Goal: Task Accomplishment & Management: Complete application form

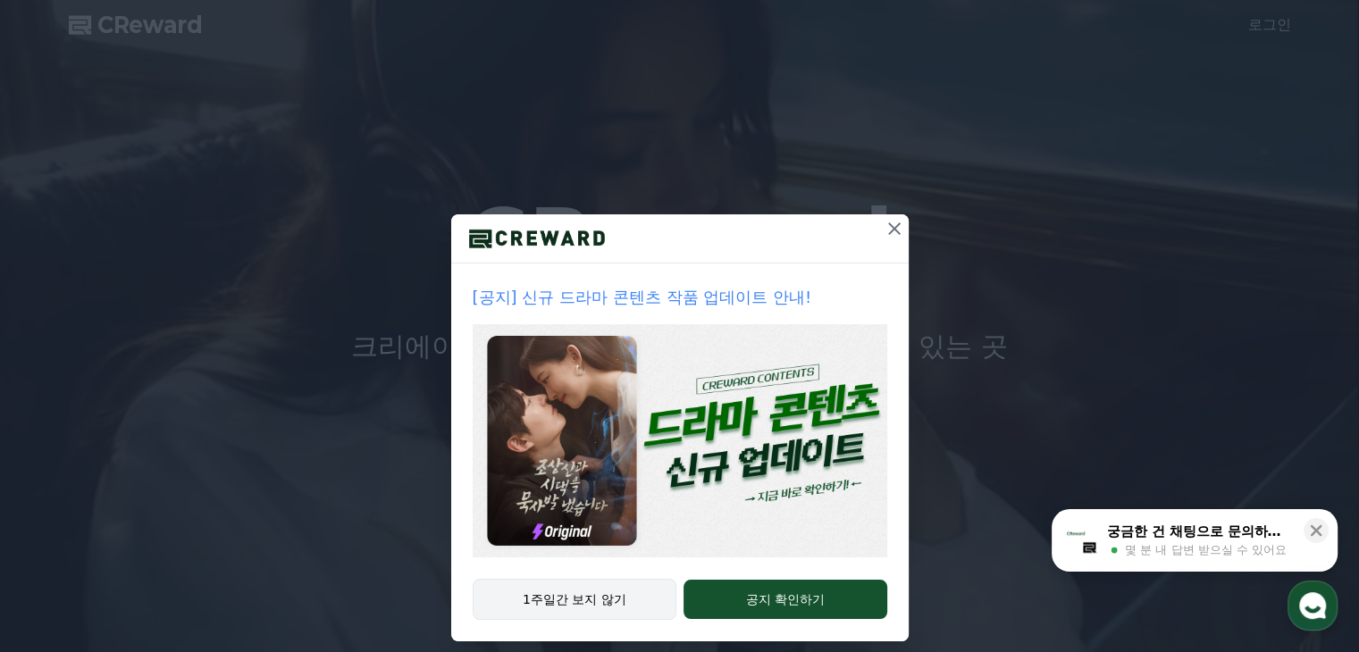
drag, startPoint x: 0, startPoint y: 0, endPoint x: 576, endPoint y: 584, distance: 820.7
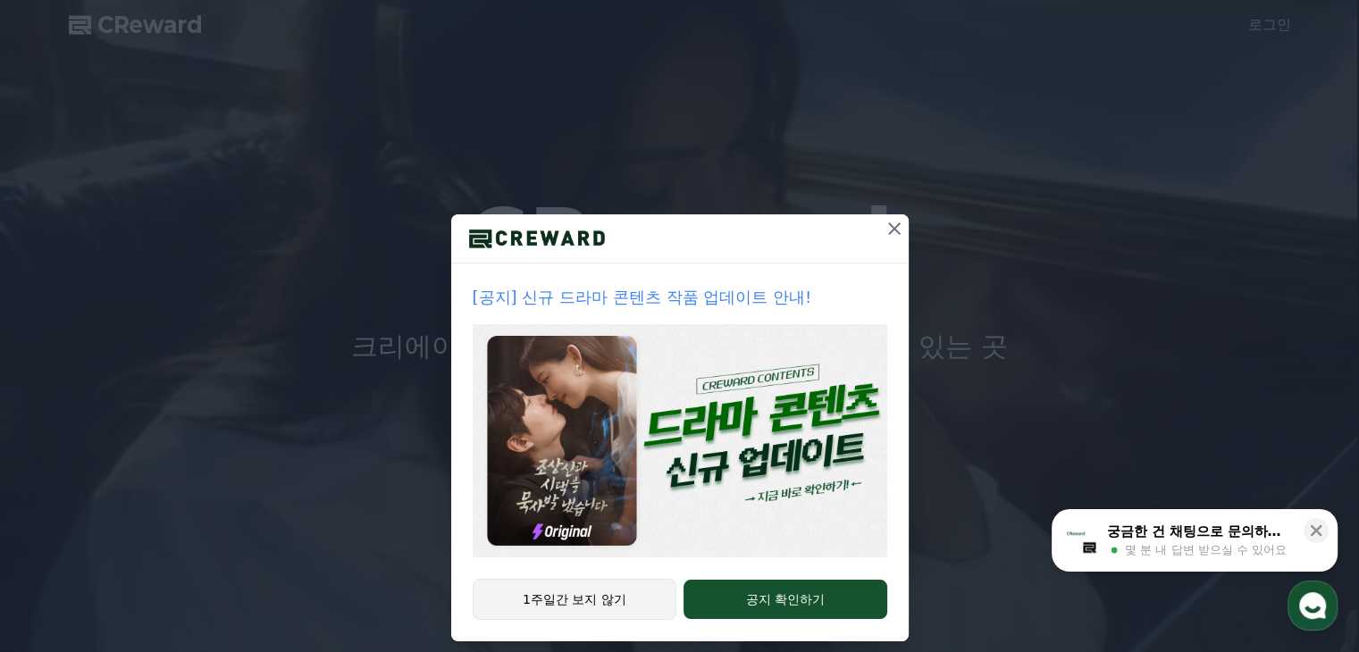
click at [579, 596] on button "1주일간 보지 않기" at bounding box center [575, 599] width 205 height 41
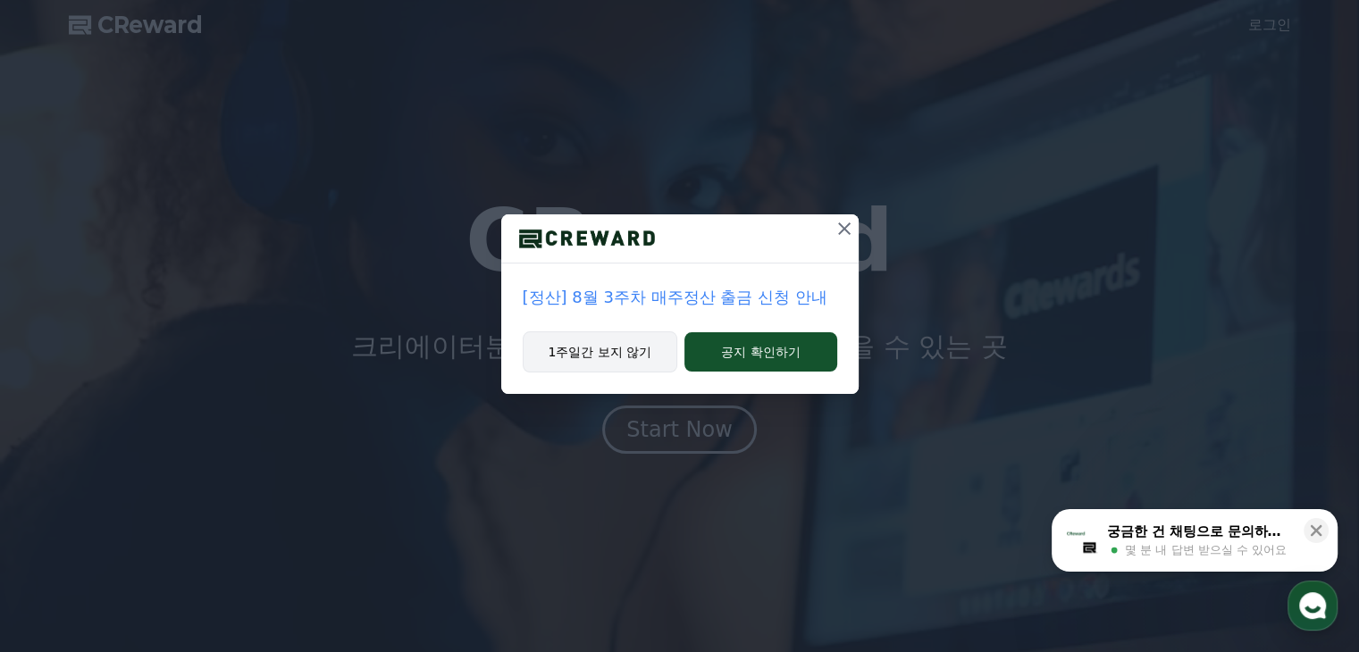
click at [611, 357] on button "1주일간 보지 않기" at bounding box center [600, 351] width 155 height 41
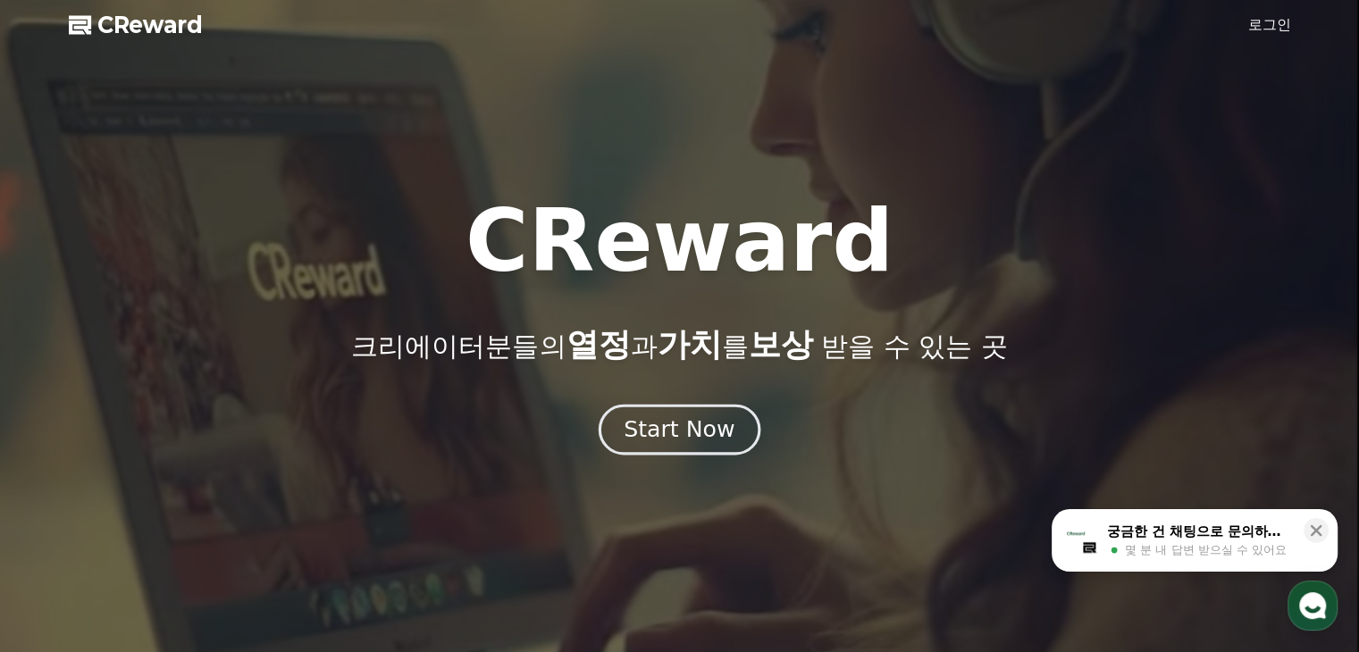
click at [705, 424] on div "Start Now" at bounding box center [679, 430] width 111 height 30
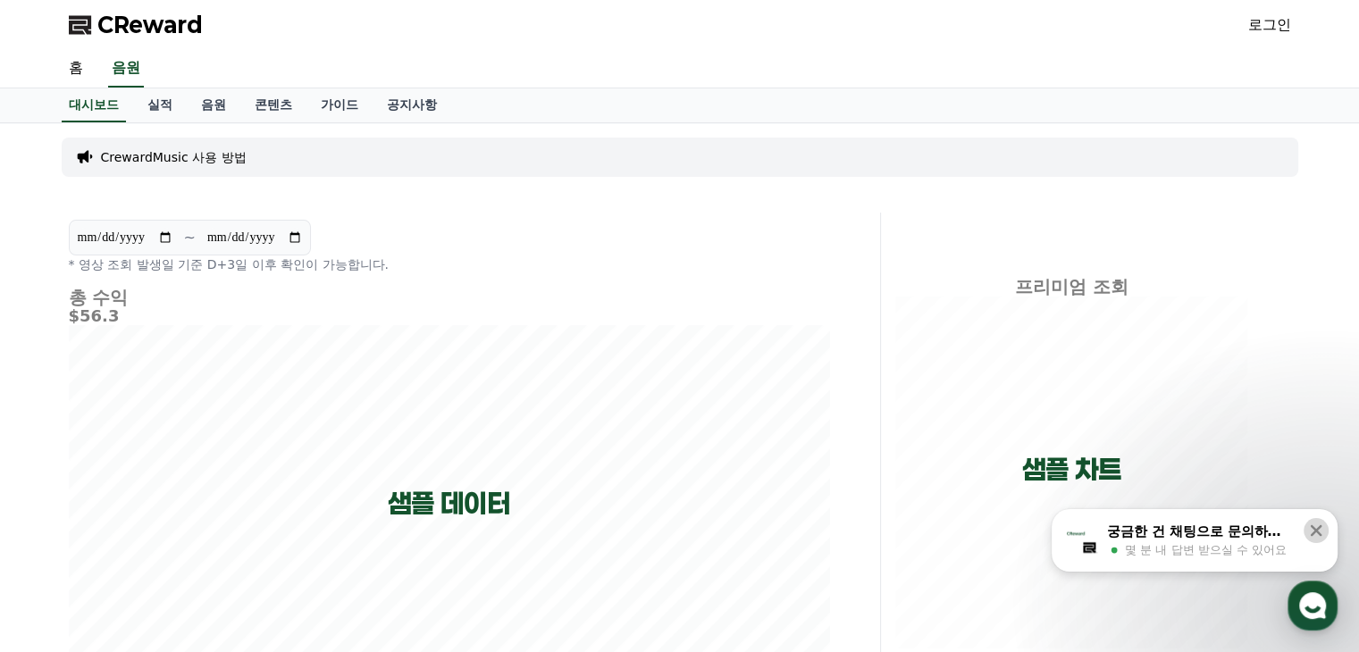
click at [1314, 532] on icon at bounding box center [1317, 531] width 12 height 12
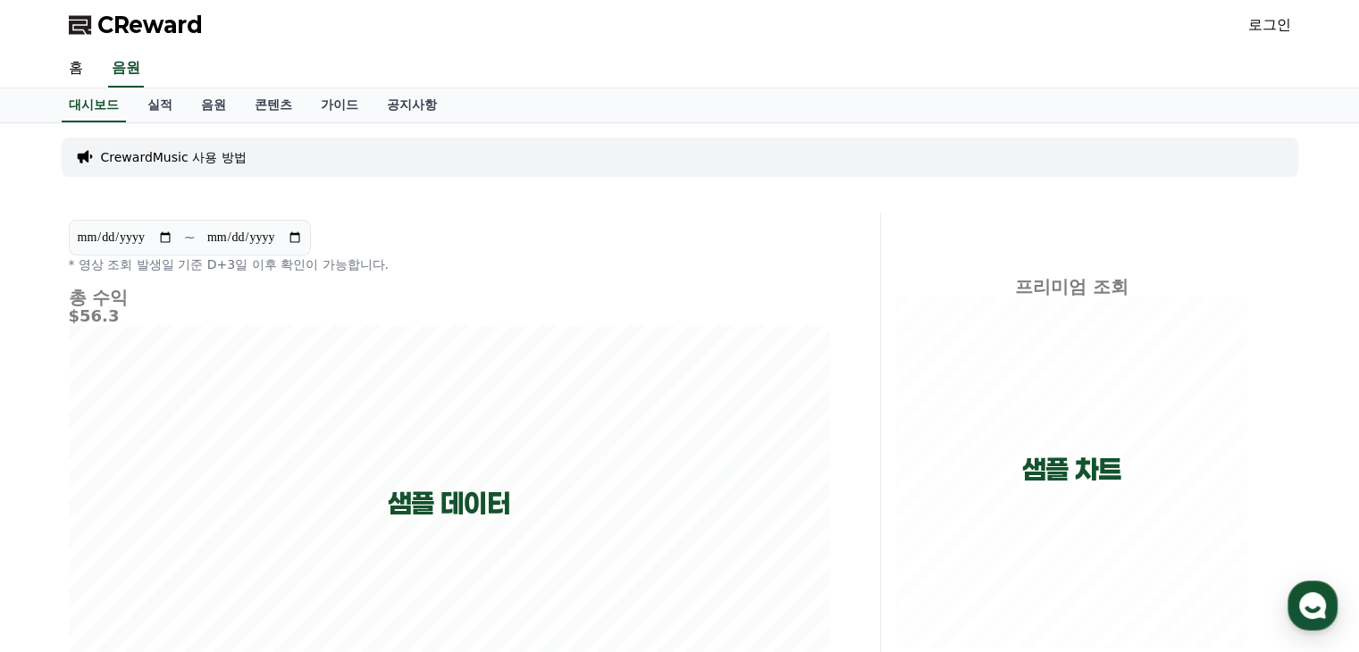
click at [1270, 27] on link "로그인" at bounding box center [1269, 24] width 43 height 21
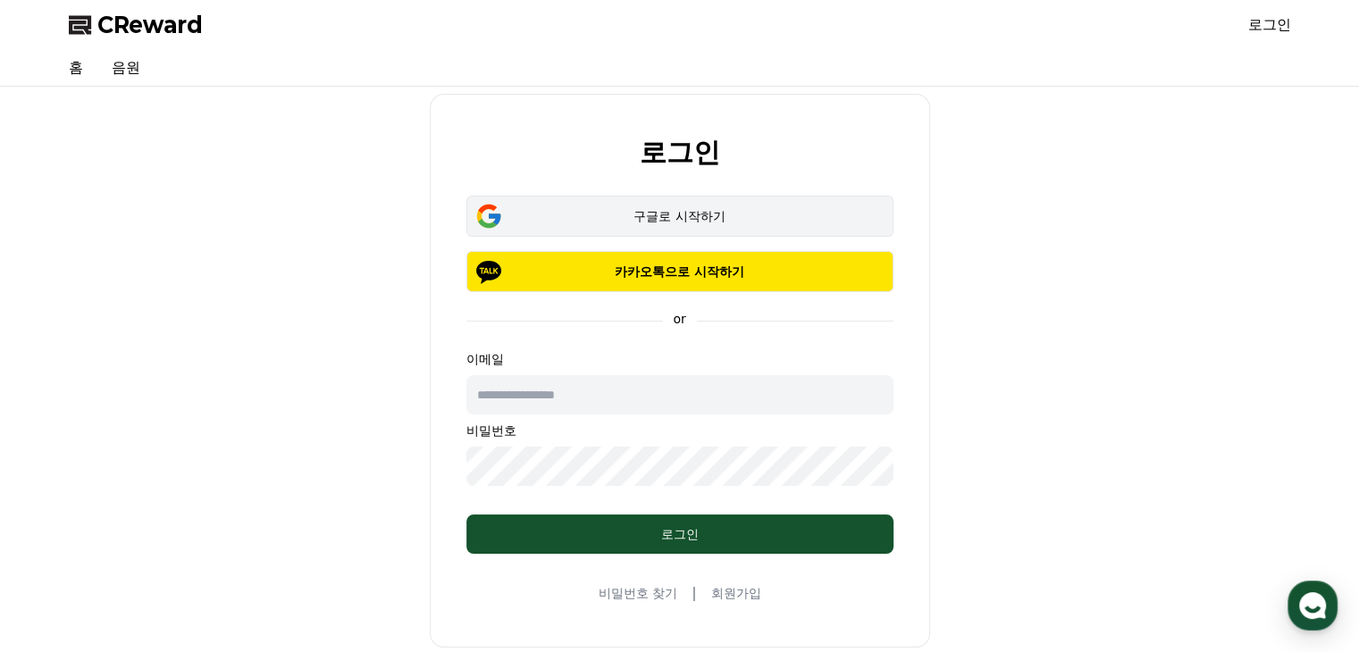
click at [680, 215] on div "구글로 시작하기" at bounding box center [679, 216] width 375 height 18
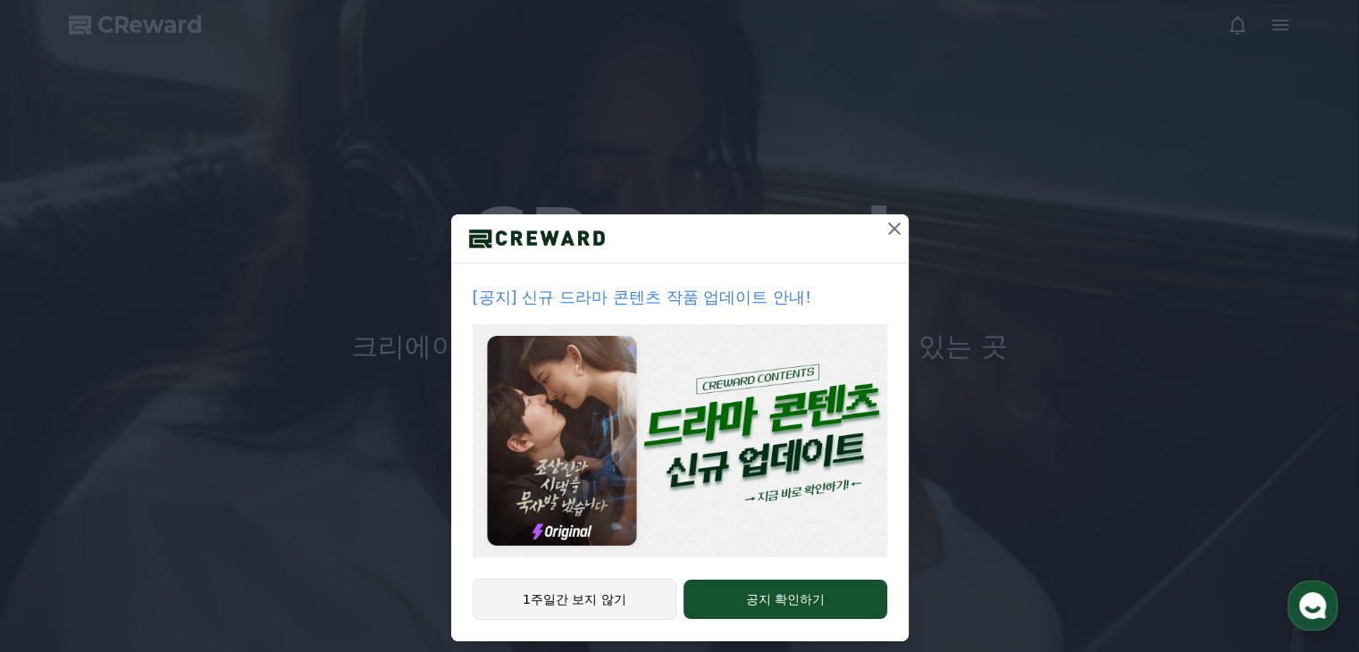
click at [602, 595] on button "1주일간 보지 않기" at bounding box center [575, 599] width 205 height 41
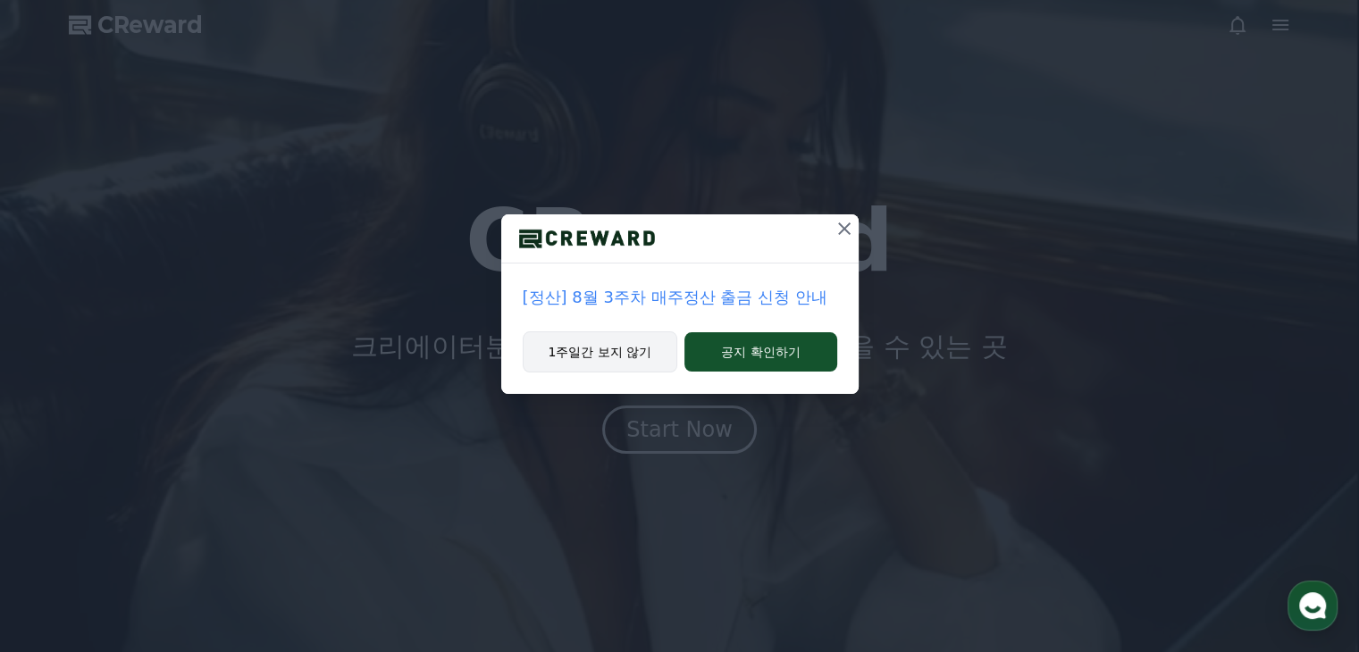
click at [633, 348] on button "1주일간 보지 않기" at bounding box center [600, 351] width 155 height 41
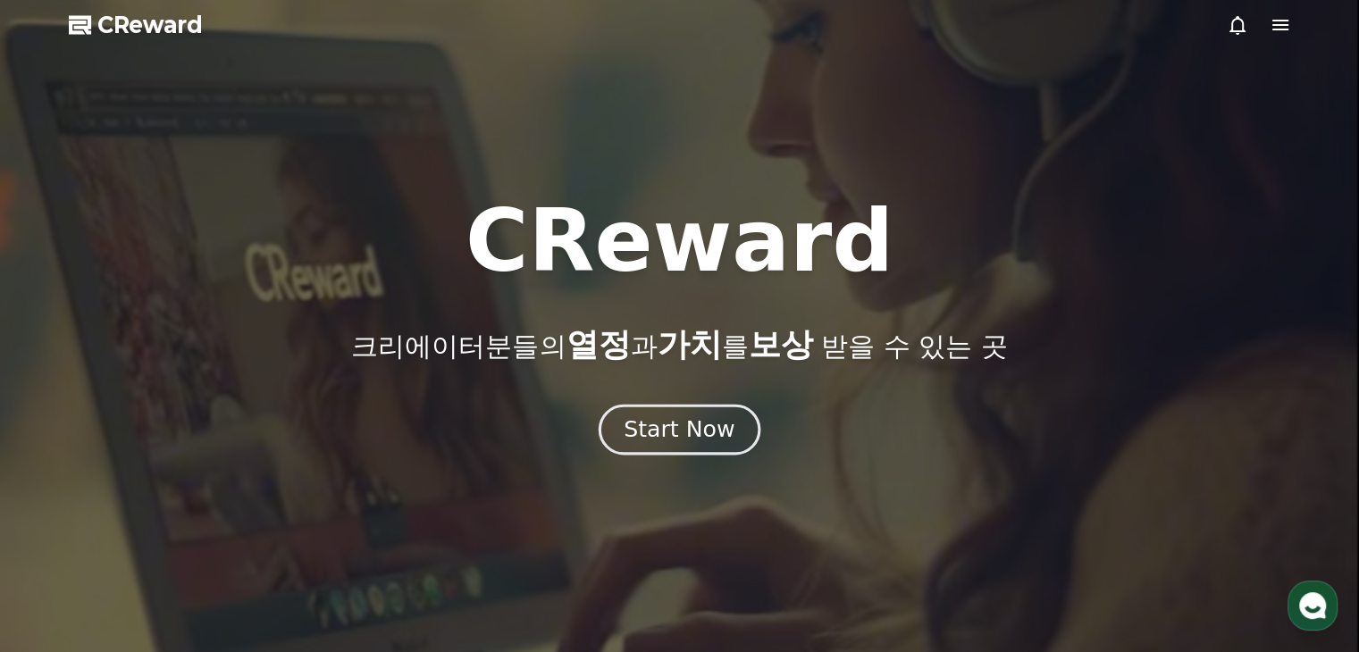
click at [676, 421] on div "Start Now" at bounding box center [679, 430] width 111 height 30
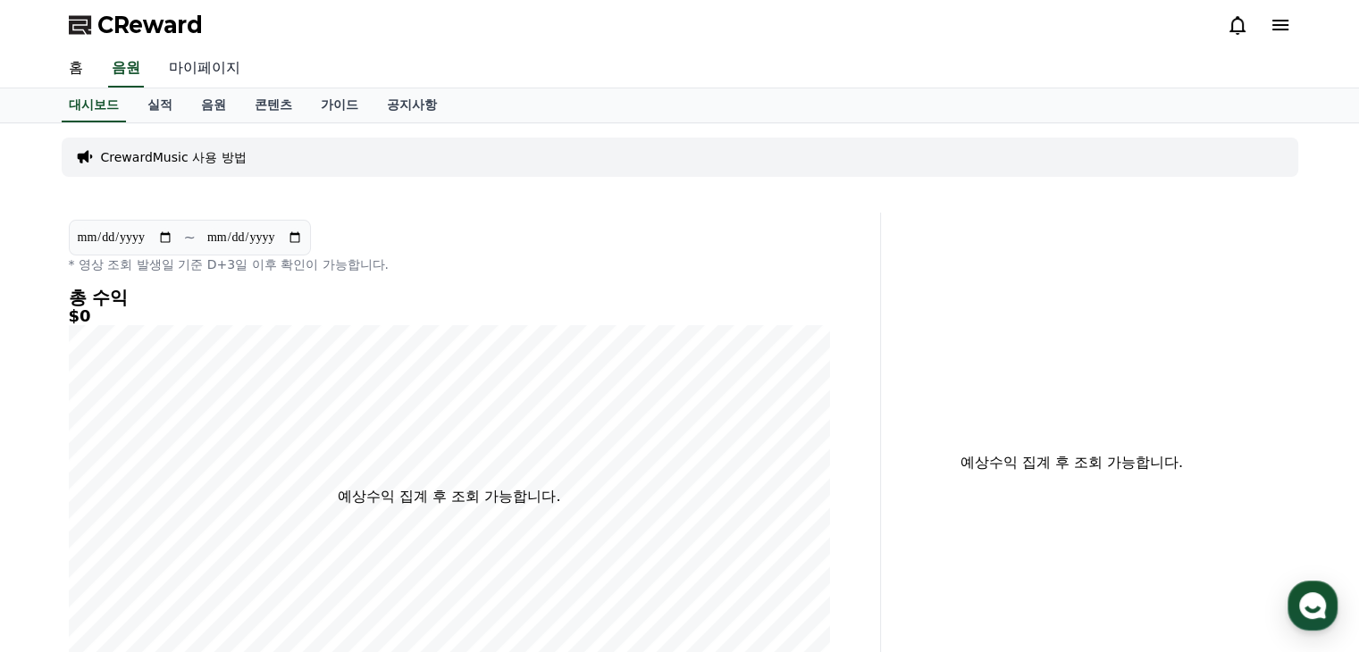
click at [193, 64] on link "마이페이지" at bounding box center [205, 69] width 100 height 38
select select "**********"
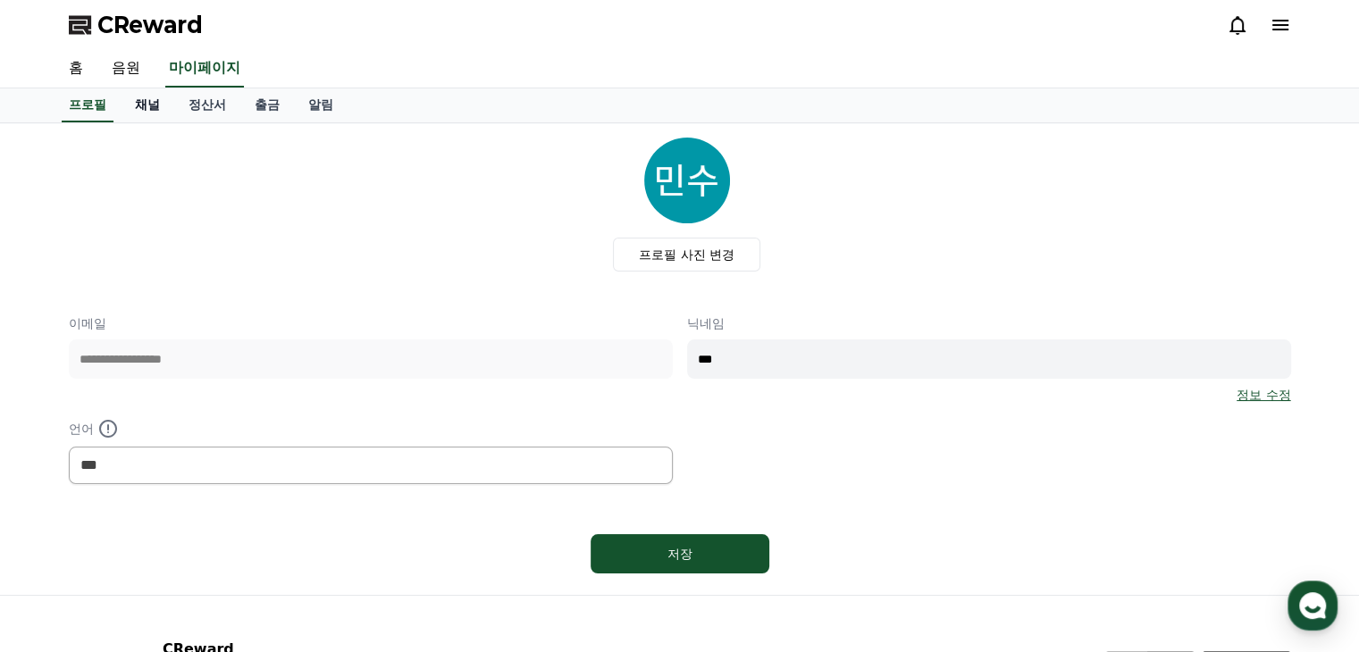
click at [154, 106] on link "채널" at bounding box center [148, 105] width 54 height 34
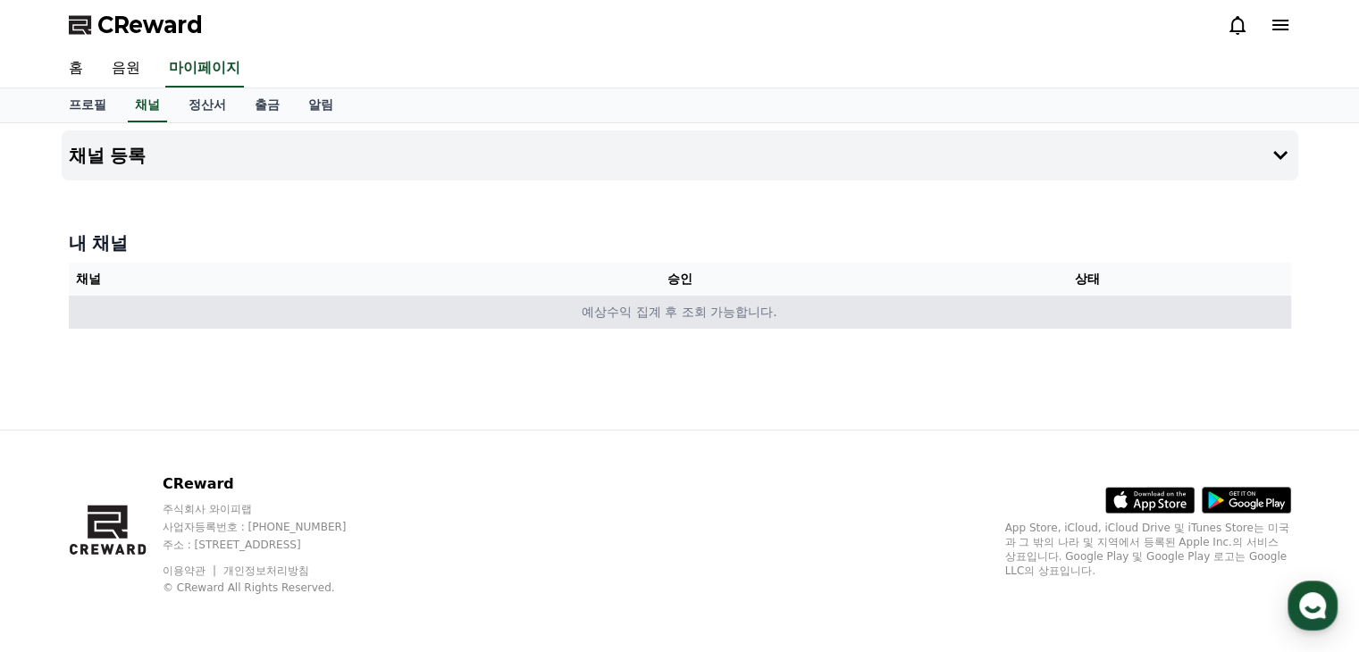
click at [671, 308] on td "예상수익 집계 후 조회 가능합니다." at bounding box center [680, 312] width 1222 height 33
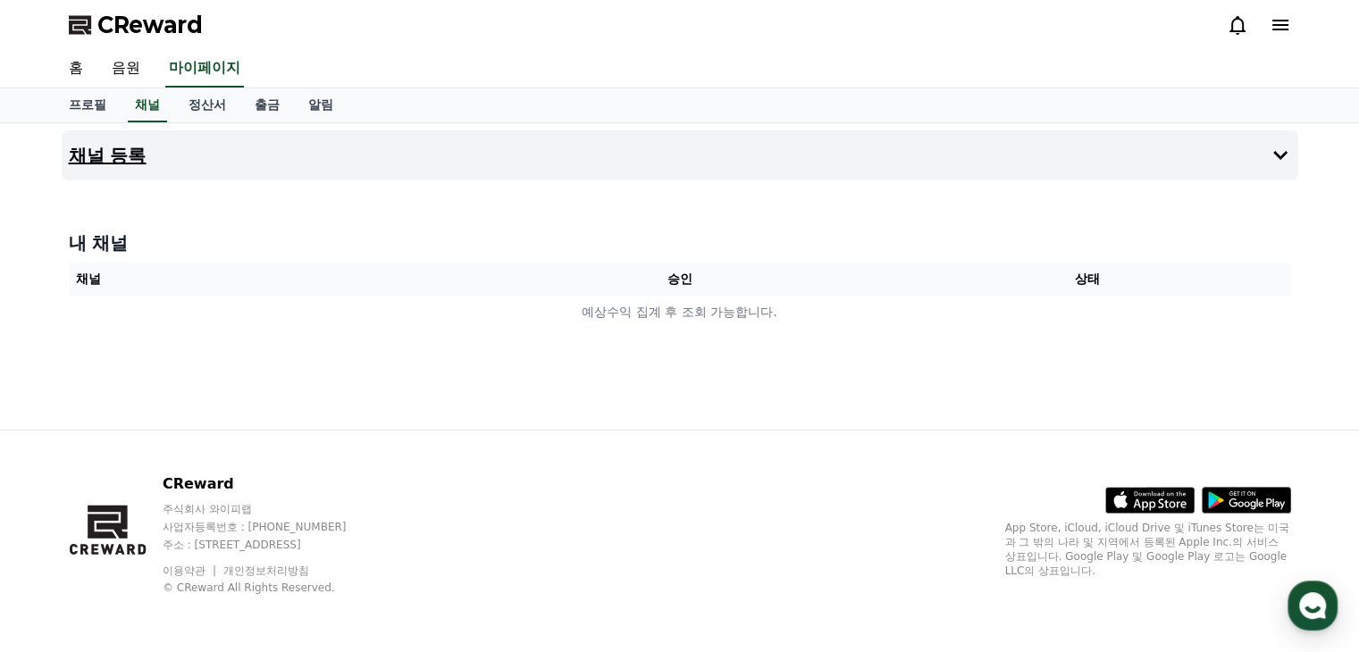
click at [1172, 164] on button "채널 등록" at bounding box center [680, 155] width 1237 height 50
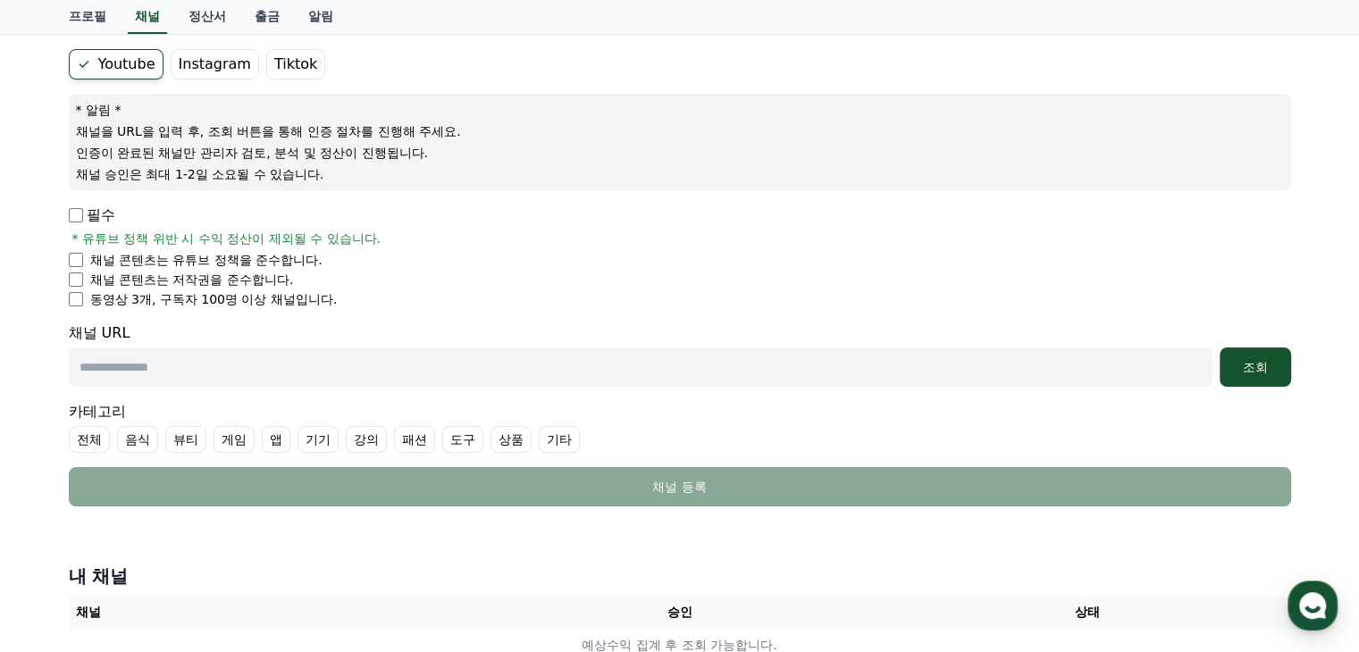
scroll to position [179, 0]
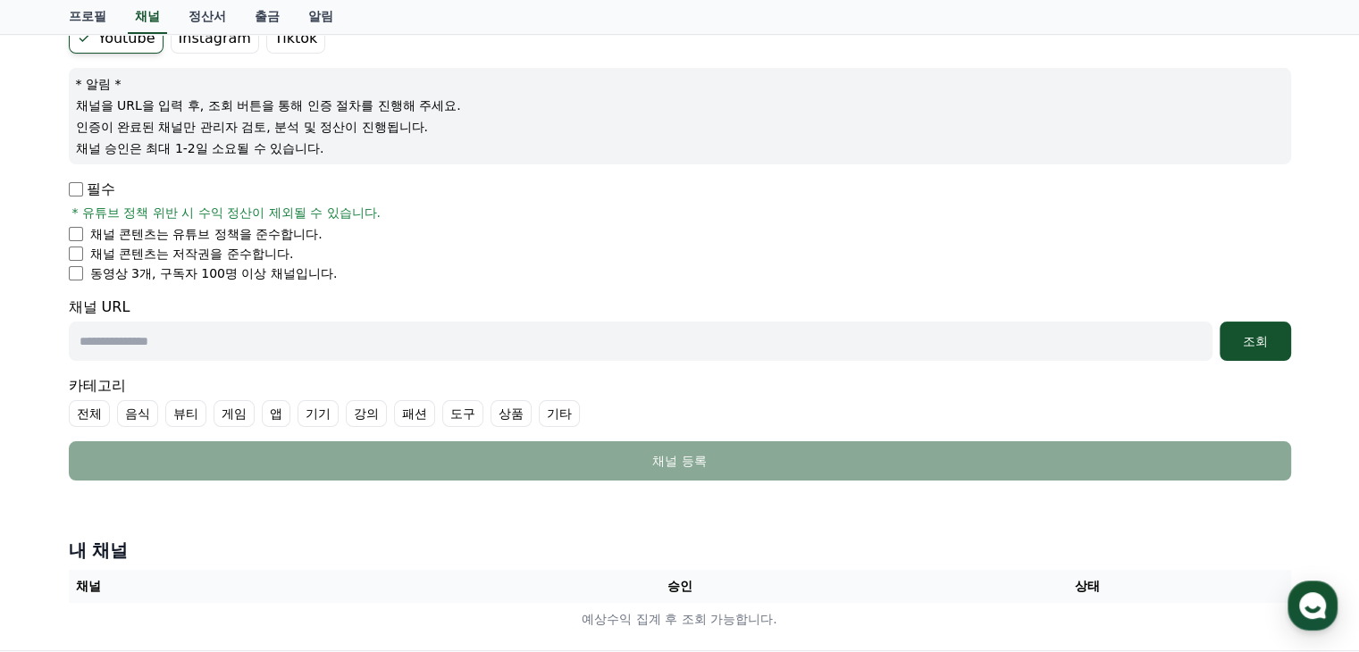
click at [553, 416] on label "기타" at bounding box center [559, 413] width 41 height 27
click at [553, 416] on icon at bounding box center [554, 414] width 14 height 14
click at [131, 415] on label "음식" at bounding box center [137, 413] width 41 height 27
click at [182, 341] on input "text" at bounding box center [641, 341] width 1144 height 39
paste input "**********"
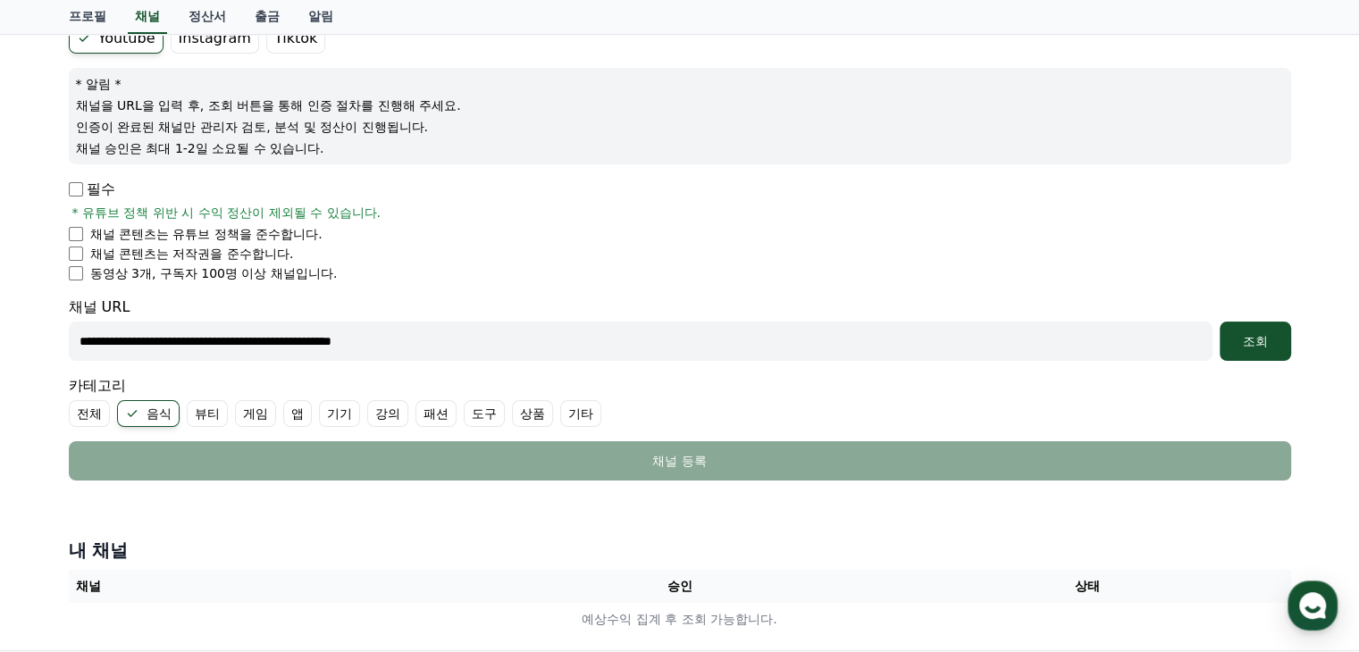
type input "**********"
click at [586, 278] on li "동영상 3개, 구독자 100명 이상 채널입니다." at bounding box center [680, 273] width 1222 height 18
click at [1262, 339] on div "조회" at bounding box center [1255, 341] width 57 height 18
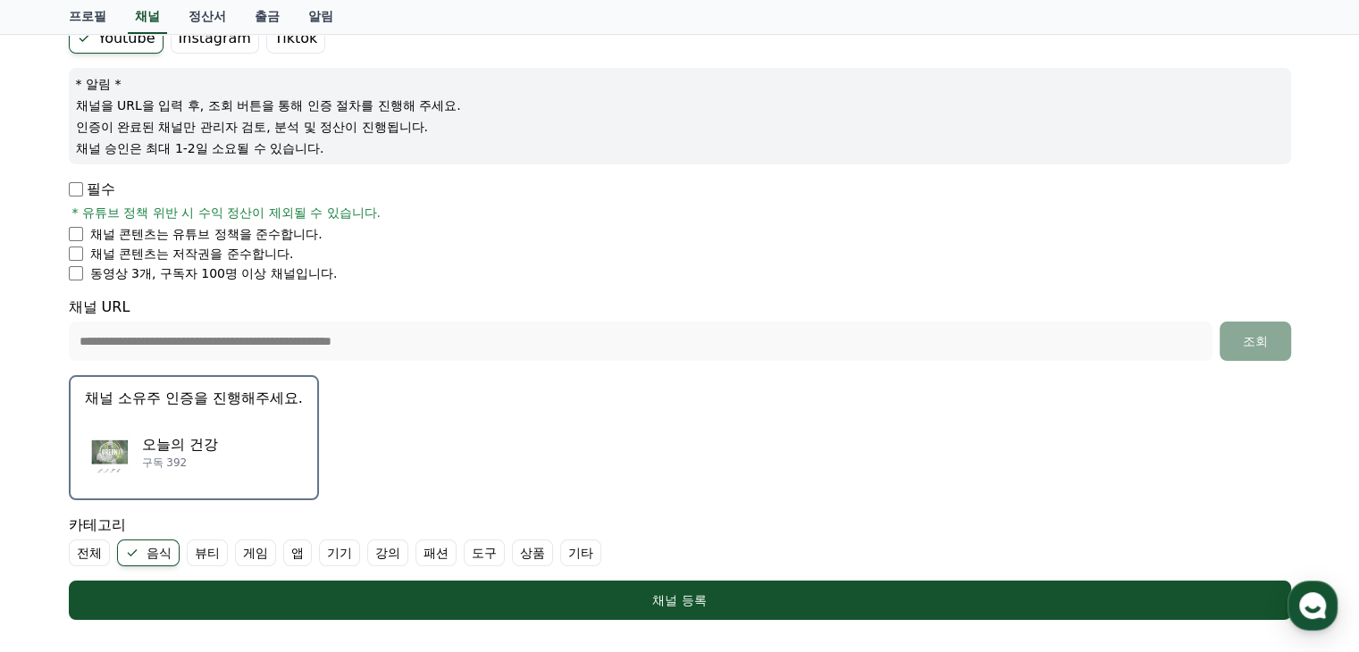
click at [180, 395] on p "채널 소유주 인증을 진행해주세요." at bounding box center [194, 398] width 218 height 21
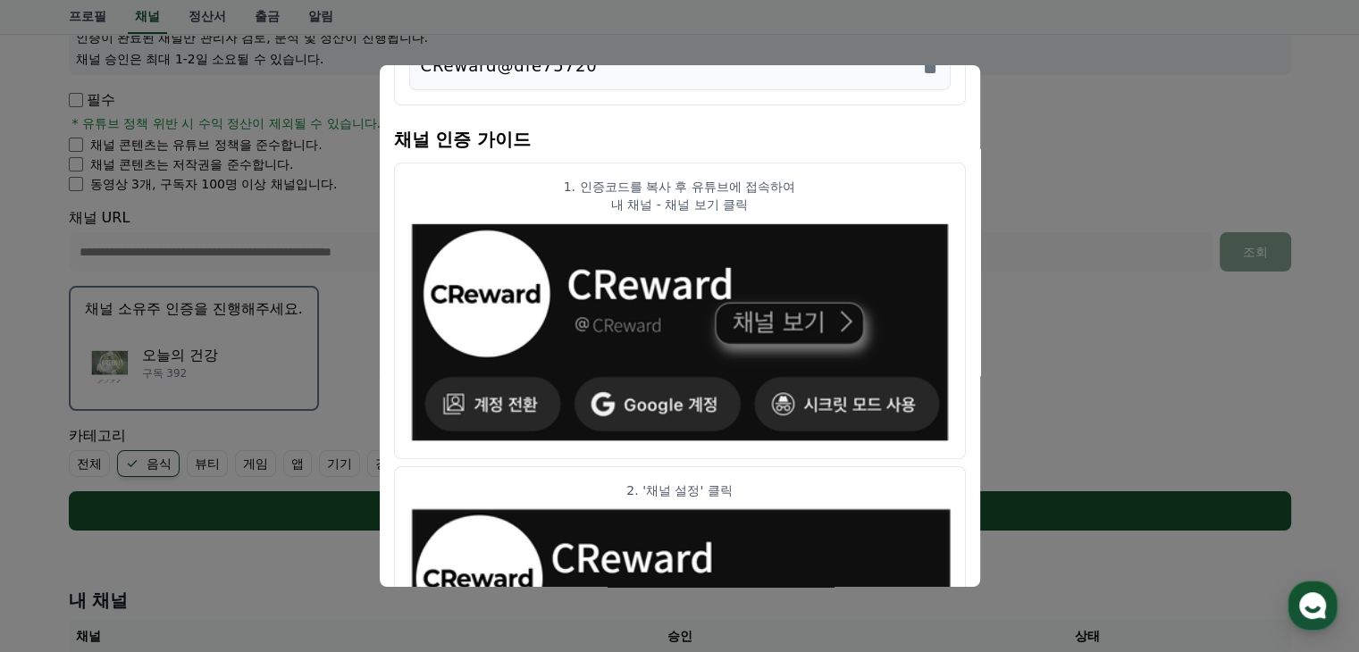
scroll to position [0, 0]
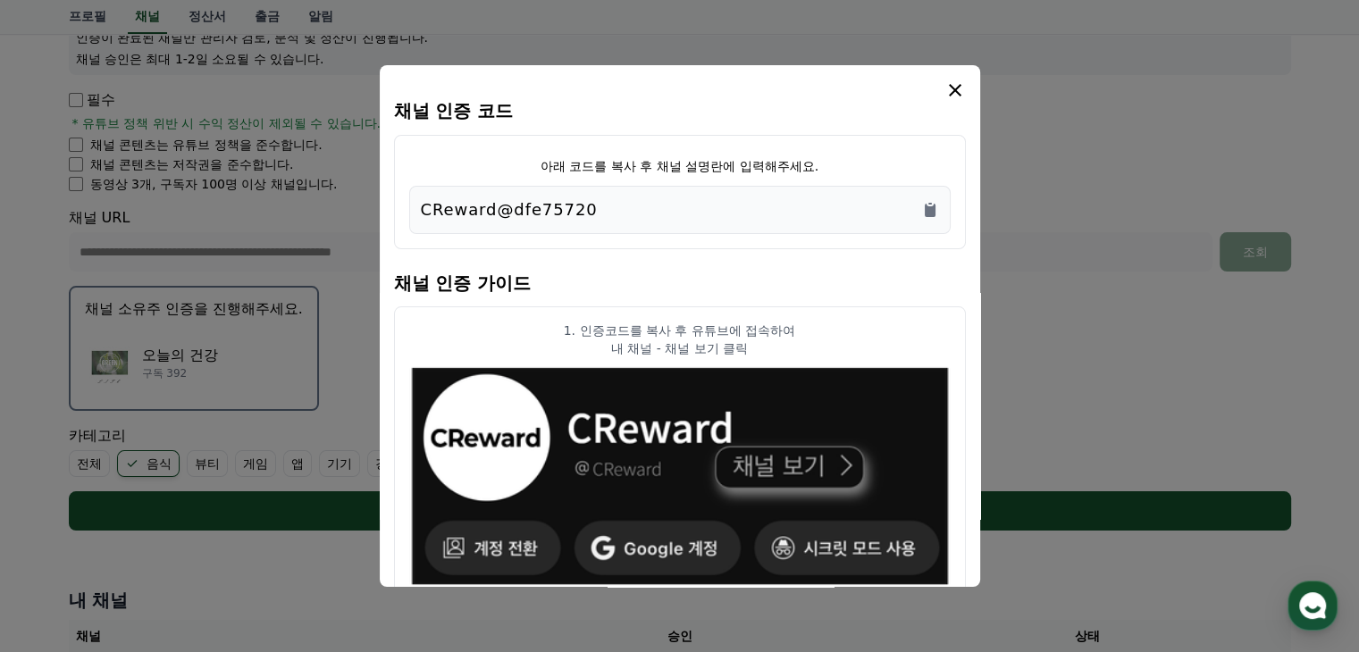
drag, startPoint x: 608, startPoint y: 213, endPoint x: 398, endPoint y: 209, distance: 210.0
click at [401, 208] on div "아래 코드를 복사 후 채널 설명란에 입력해주세요. CReward@dfe75720" at bounding box center [680, 192] width 572 height 114
copy p "CReward@dfe75720"
click at [43, 242] on button "close modal" at bounding box center [679, 326] width 1359 height 652
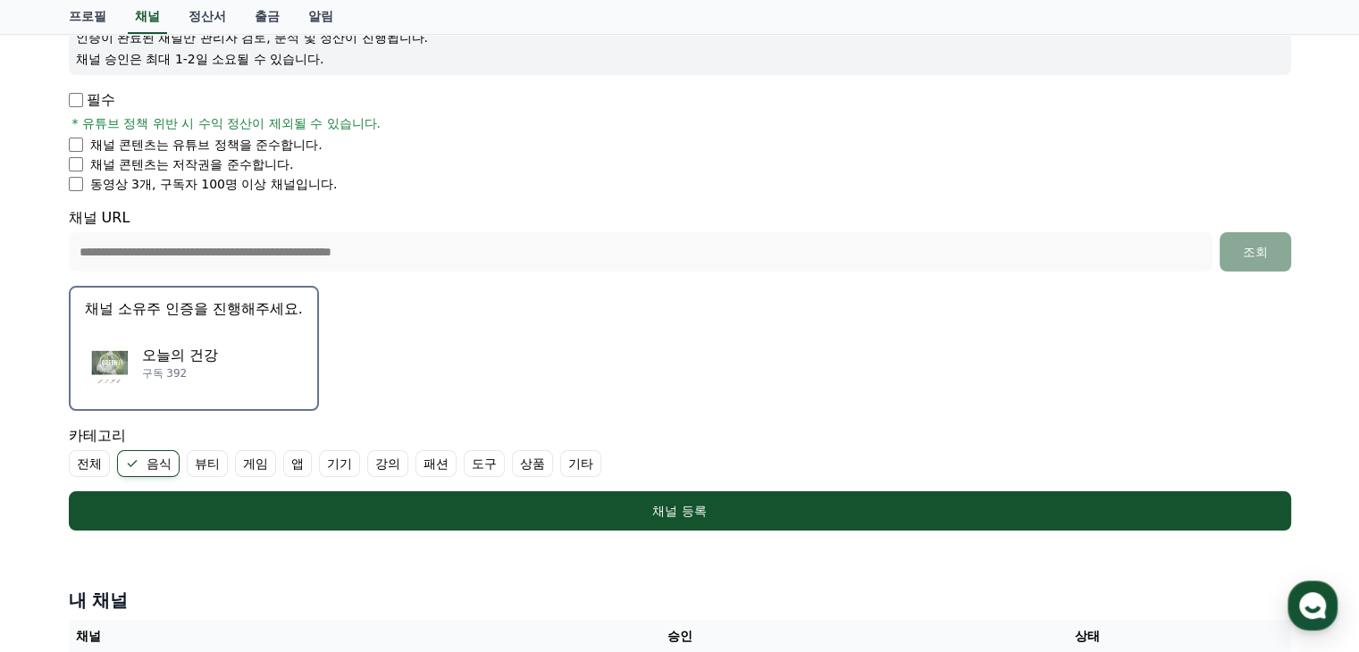
click at [247, 335] on div "[DATE]의 건강 구독 392" at bounding box center [194, 362] width 218 height 71
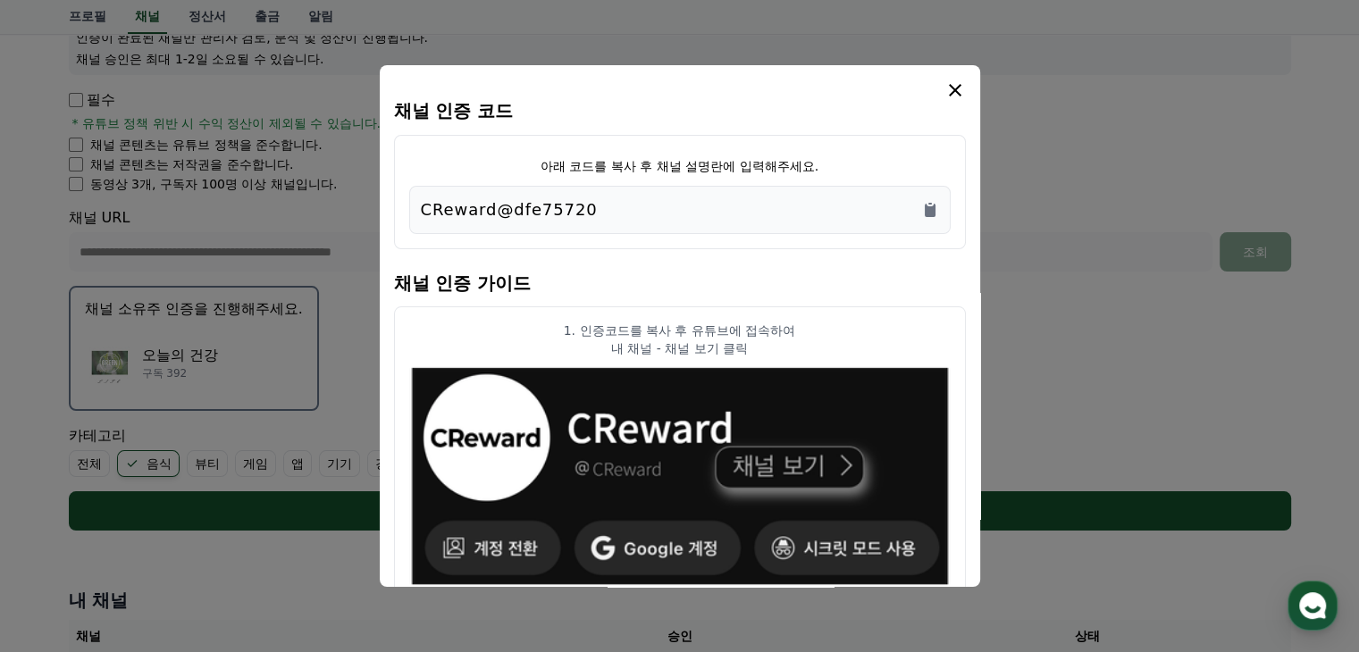
drag, startPoint x: 601, startPoint y: 204, endPoint x: 404, endPoint y: 201, distance: 197.5
click at [404, 201] on div "아래 코드를 복사 후 채널 설명란에 입력해주세요. CReward@dfe75720" at bounding box center [680, 192] width 572 height 114
copy p "CReward@dfe75720"
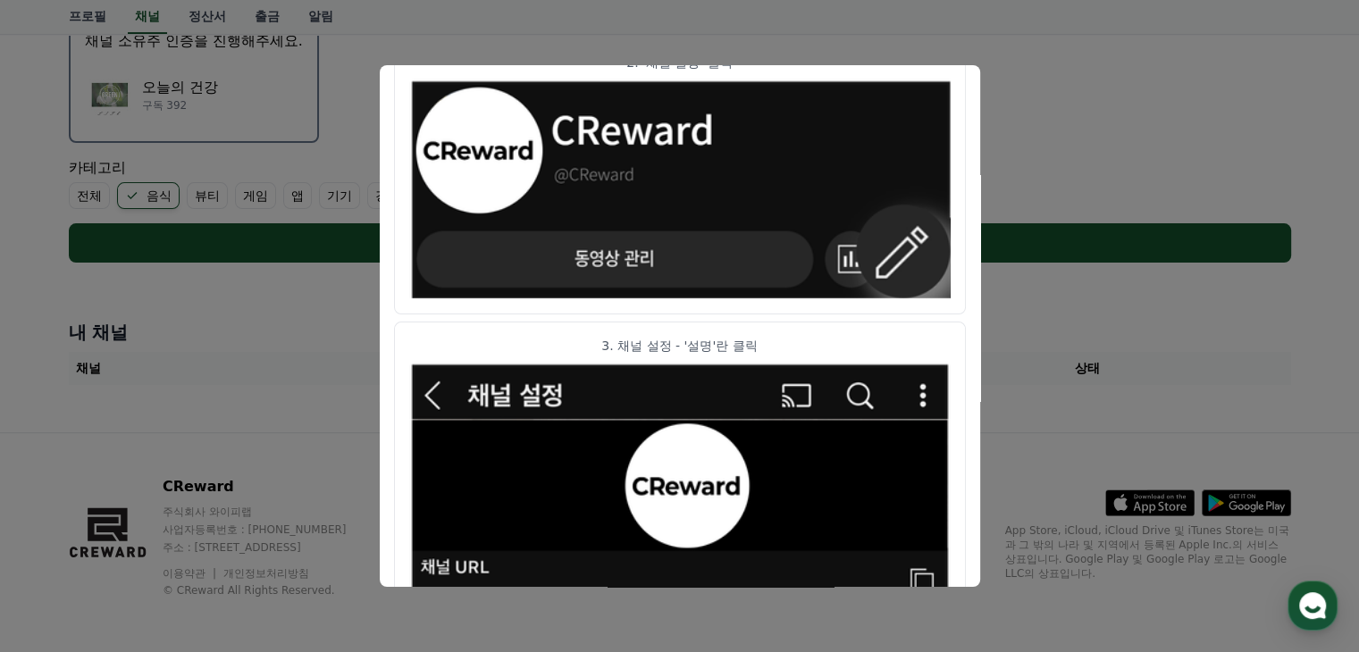
scroll to position [214, 0]
